Goal: Task Accomplishment & Management: Use online tool/utility

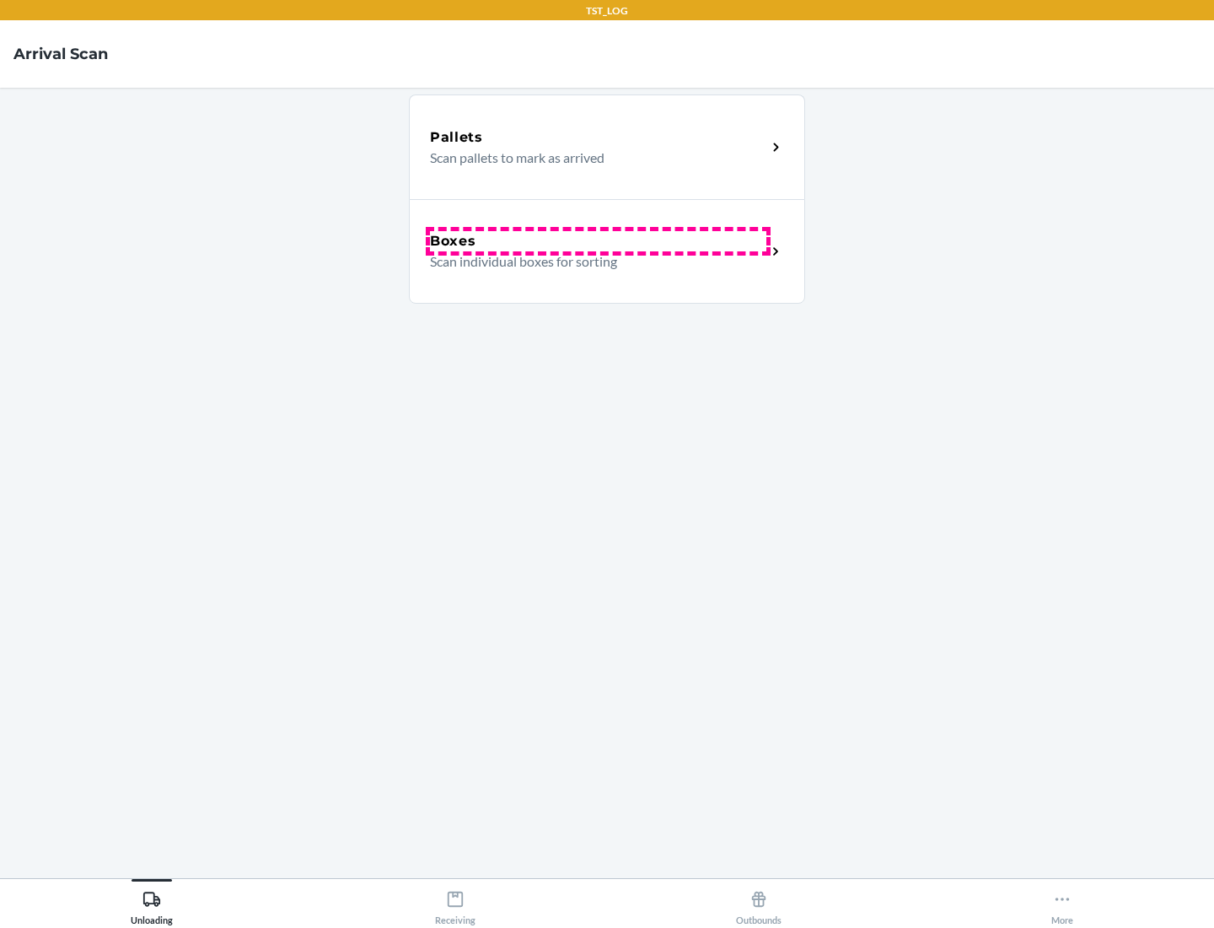
click at [598, 241] on div "Boxes" at bounding box center [598, 241] width 336 height 20
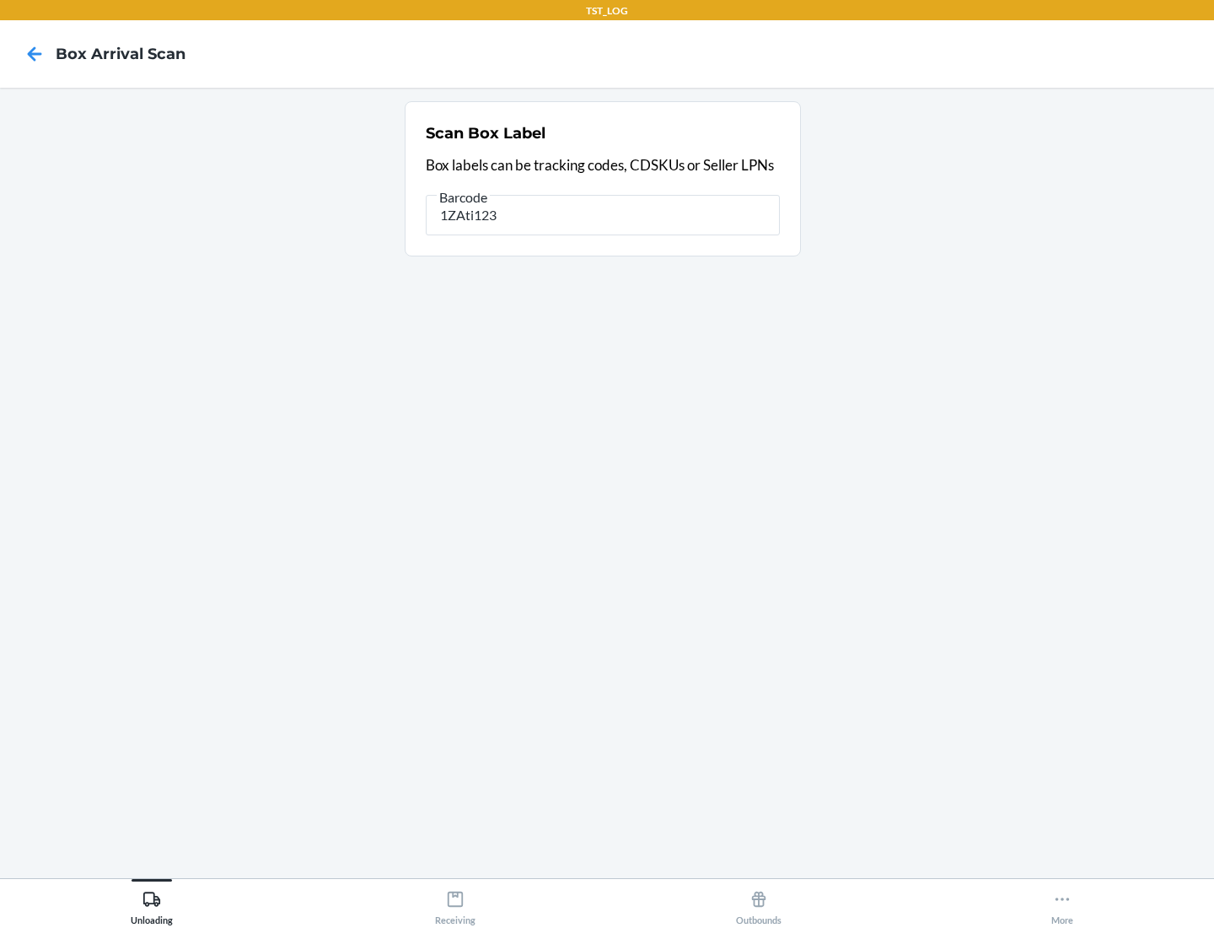
type input "1ZAti123"
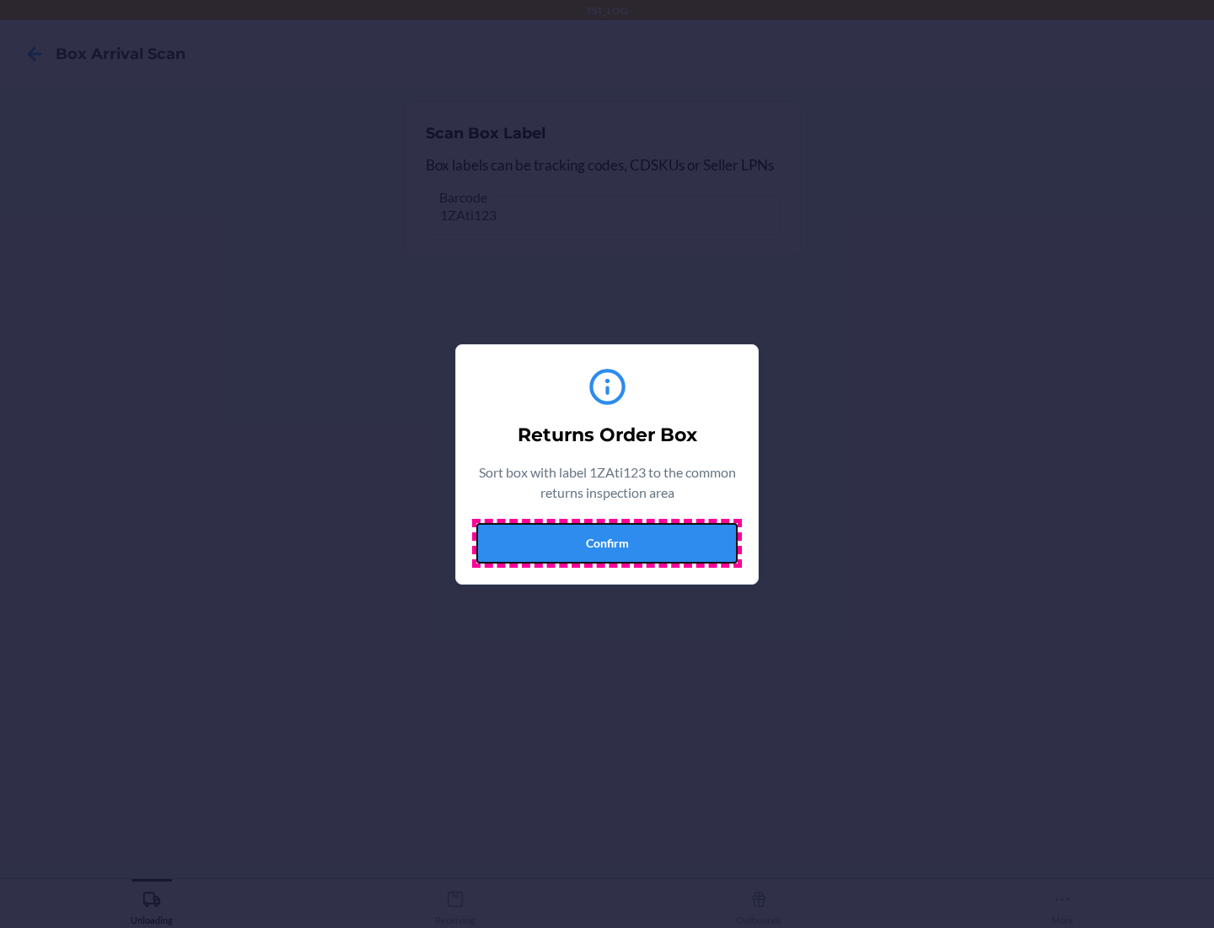
click at [607, 542] on button "Confirm" at bounding box center [606, 543] width 261 height 40
